Goal: Task Accomplishment & Management: Manage account settings

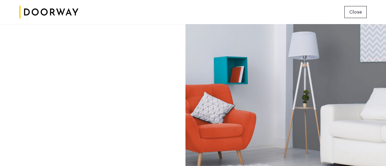
click at [355, 6] on button "Close" at bounding box center [355, 12] width 22 height 12
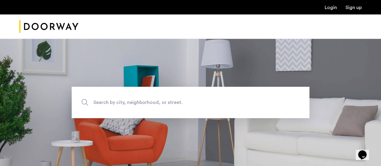
scroll to position [87, 0]
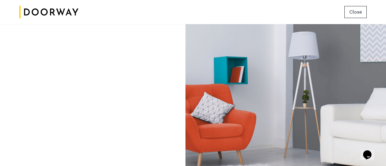
click at [356, 8] on button "Close" at bounding box center [355, 12] width 22 height 12
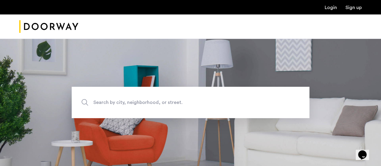
click at [333, 6] on link "Login" at bounding box center [331, 7] width 12 height 5
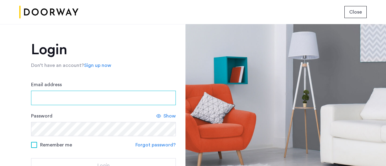
click at [115, 96] on input "Email address" at bounding box center [103, 98] width 145 height 14
type input "**********"
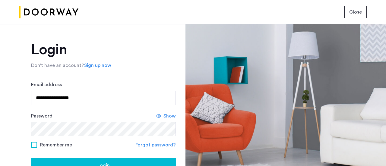
click at [167, 118] on span "Show" at bounding box center [169, 115] width 12 height 7
click at [50, 145] on span "Remember me" at bounding box center [56, 144] width 32 height 7
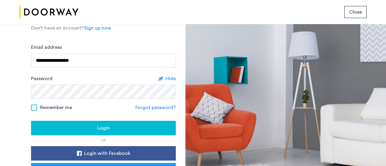
click at [104, 127] on span "Login" at bounding box center [103, 127] width 12 height 7
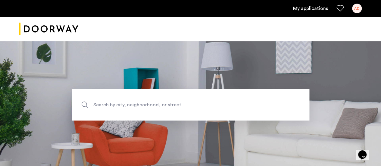
scroll to position [90, 0]
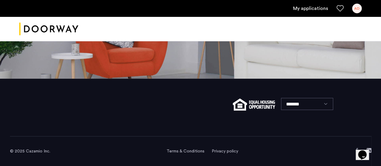
click at [311, 11] on link "My applications" at bounding box center [310, 8] width 35 height 7
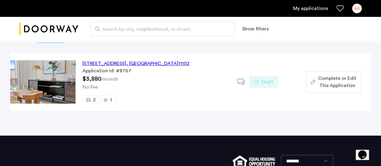
scroll to position [47, 0]
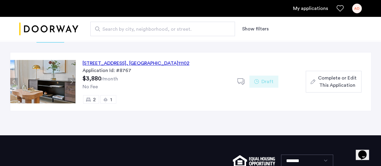
click at [149, 61] on div "27-16 21st Street, Unit 3A, Queens , NY 11102" at bounding box center [136, 63] width 107 height 7
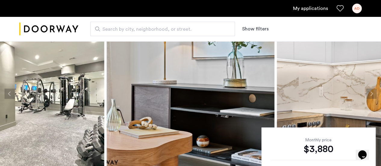
scroll to position [37, 0]
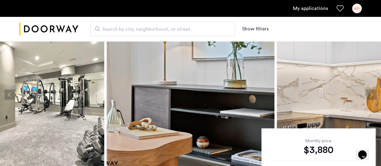
click at [368, 92] on button "Next apartment" at bounding box center [372, 95] width 10 height 10
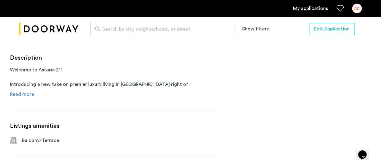
scroll to position [312, 0]
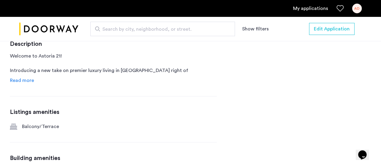
click at [24, 83] on span "Read more" at bounding box center [22, 80] width 24 height 5
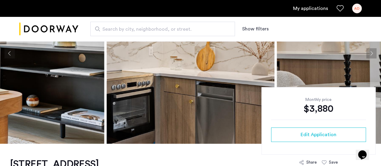
scroll to position [0, 0]
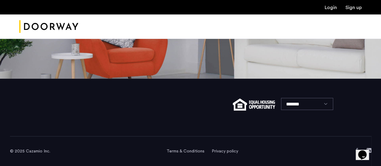
scroll to position [87, 0]
